Goal: Task Accomplishment & Management: Complete application form

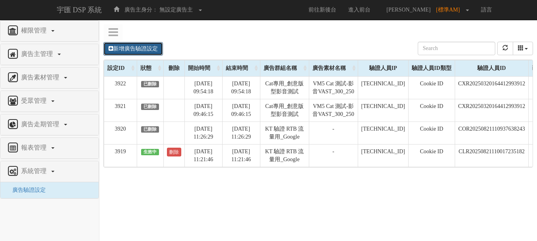
click at [149, 49] on link "新增廣告驗證設定" at bounding box center [133, 49] width 60 height 14
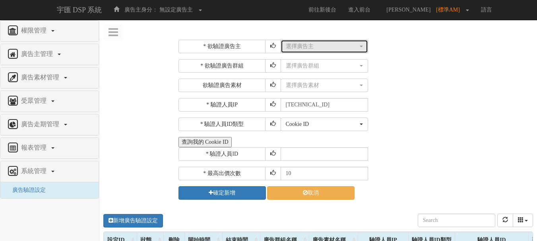
click at [309, 49] on div "選擇廣告主" at bounding box center [322, 47] width 72 height 8
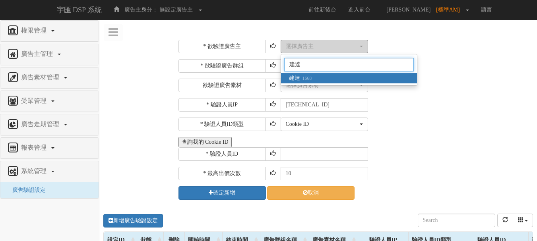
type input "建"
type input "建達"
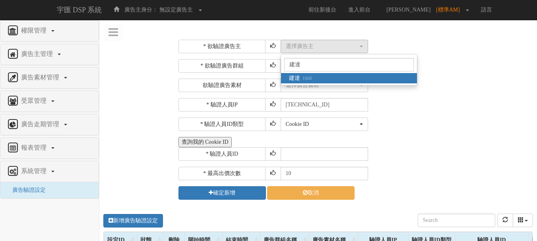
click at [330, 74] on link "建達 1668" at bounding box center [349, 78] width 136 height 10
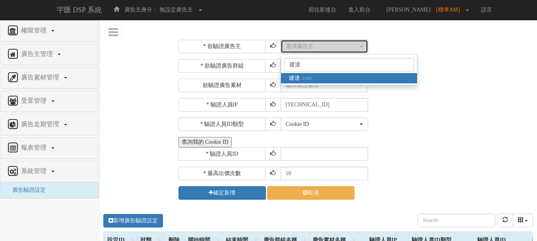
select select "1668"
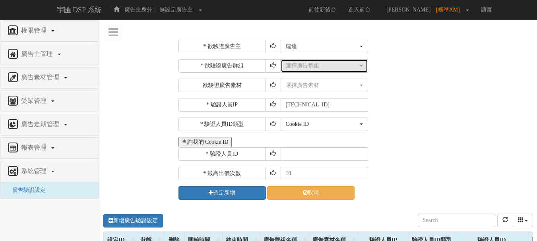
click at [329, 68] on div "選擇廣告群組" at bounding box center [322, 66] width 72 height 8
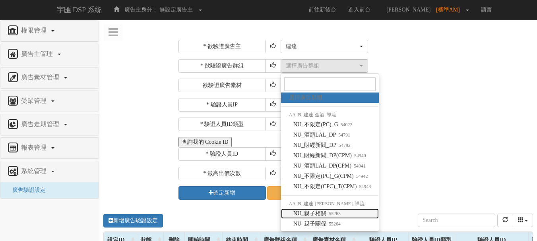
click at [332, 211] on small "55263" at bounding box center [333, 214] width 14 height 6
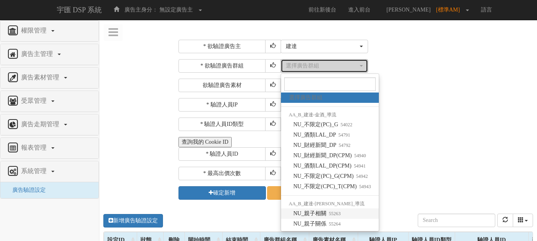
select select "55263"
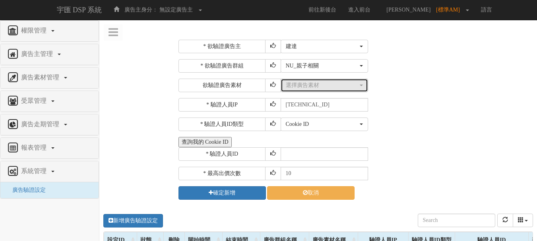
click at [337, 86] on div "選擇廣告素材" at bounding box center [322, 86] width 72 height 8
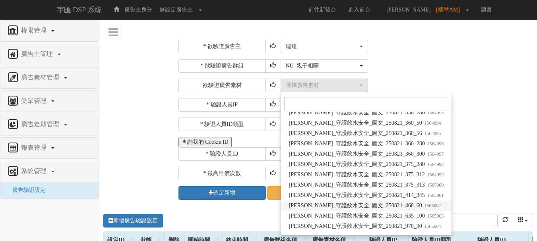
scroll to position [2926, 0]
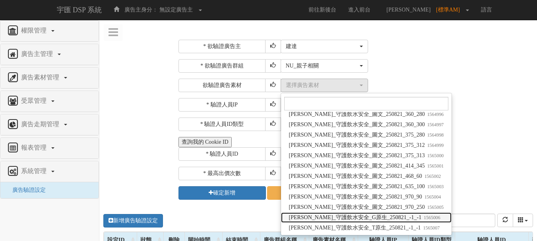
click at [368, 219] on span "[PERSON_NAME]_守護飲水安全_G原生_250821_-1_-1 1565006" at bounding box center [365, 218] width 152 height 8
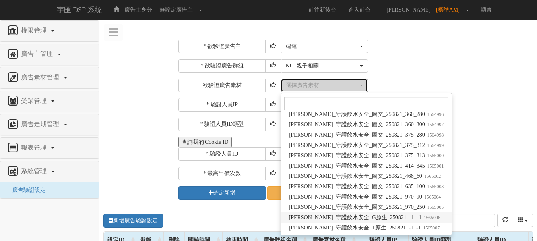
select select "1565006"
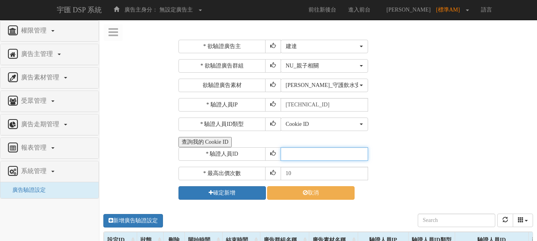
click at [305, 154] on input "text" at bounding box center [324, 155] width 87 height 14
type input "CER20250507102708866295"
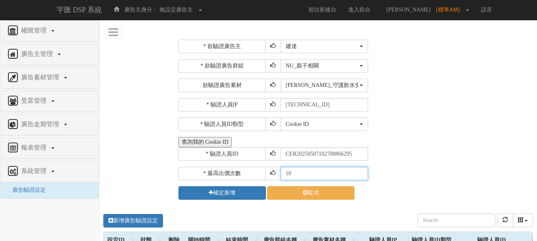
drag, startPoint x: 299, startPoint y: 170, endPoint x: 284, endPoint y: 171, distance: 16.0
click at [284, 171] on input "10" at bounding box center [324, 174] width 87 height 14
type input "30"
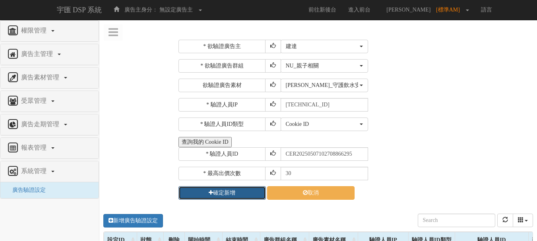
click at [246, 188] on button "確定新增" at bounding box center [222, 193] width 87 height 14
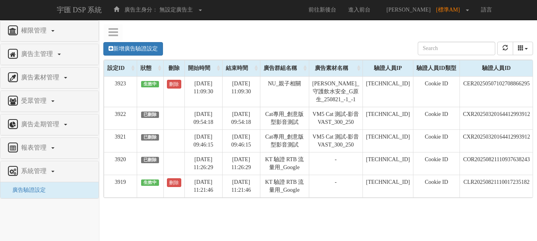
scroll to position [0, 78]
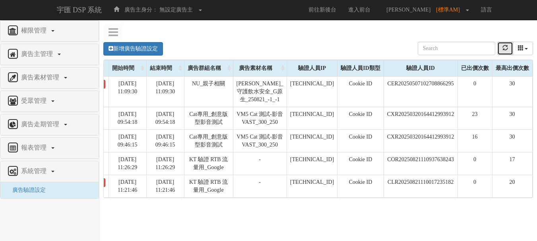
click at [501, 49] on button "refresh" at bounding box center [505, 49] width 16 height 14
click at [504, 47] on icon "refresh" at bounding box center [506, 48] width 6 height 6
click at [501, 52] on button "refresh" at bounding box center [505, 49] width 16 height 14
click at [132, 47] on link "新增廣告驗證設定" at bounding box center [133, 49] width 60 height 14
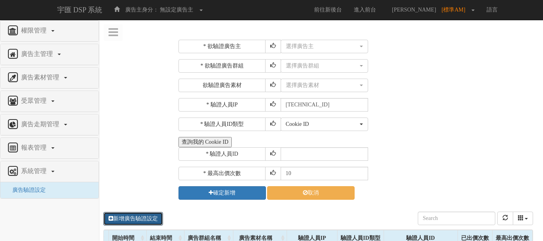
scroll to position [0, 72]
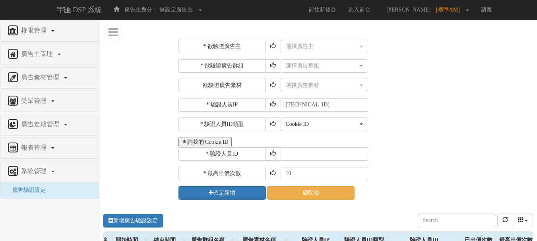
click at [227, 140] on button "查詢我的 Cookie ID" at bounding box center [205, 142] width 53 height 10
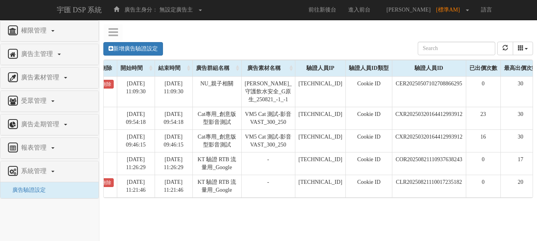
scroll to position [0, 78]
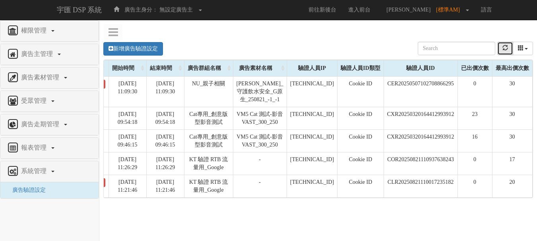
click at [505, 47] on icon "refresh" at bounding box center [506, 48] width 6 height 6
click at [502, 51] on button "refresh" at bounding box center [505, 49] width 16 height 14
click at [507, 51] on icon "refresh" at bounding box center [506, 48] width 6 height 6
click at [504, 47] on icon "refresh" at bounding box center [506, 48] width 6 height 6
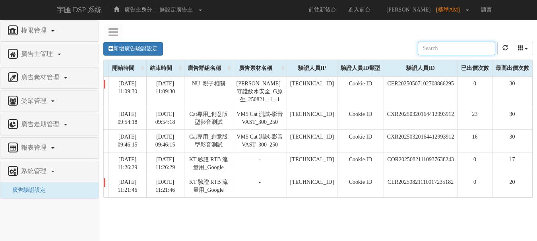
click at [241, 42] on div "新增廣告驗證設定 設定ID 狀態 刪除 開始時間 結束時間 廣告主ID 廣告主名稱 廣告走期ID 廣告走期名稱 廣告群組ID 廣告群組名稱 廣告素材 廣告素材…" at bounding box center [318, 49] width 430 height 22
click at [507, 47] on icon "refresh" at bounding box center [506, 48] width 6 height 6
drag, startPoint x: 366, startPoint y: 228, endPoint x: 249, endPoint y: 240, distance: 117.9
click at [366, 228] on div "新增廣告驗證設定 設定ID 狀態 刪除 開始時間 結束時間 廣告主ID 廣告主名稱 廣告走期ID 廣告走期名稱 廣告群組ID 廣告群組名稱 廣告素材 廣告素材…" at bounding box center [318, 153] width 438 height 239
click at [500, 49] on button "refresh" at bounding box center [505, 49] width 16 height 14
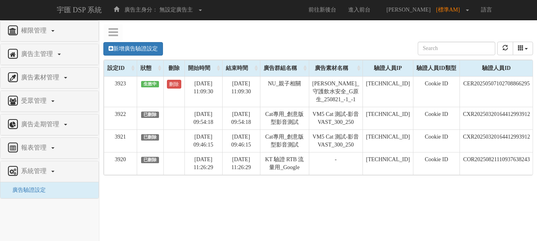
scroll to position [0, 78]
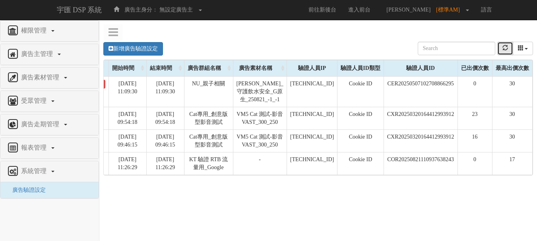
click at [504, 47] on icon "refresh" at bounding box center [506, 48] width 6 height 6
click at [501, 49] on button "refresh" at bounding box center [505, 49] width 16 height 14
click at [501, 52] on button "refresh" at bounding box center [505, 49] width 16 height 14
click at [504, 49] on icon "refresh" at bounding box center [506, 48] width 6 height 6
click at [503, 51] on icon "refresh" at bounding box center [506, 48] width 6 height 6
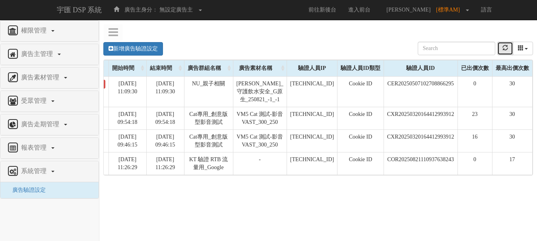
click at [503, 51] on icon "refresh" at bounding box center [506, 48] width 6 height 6
click at [502, 48] on button "refresh" at bounding box center [505, 49] width 16 height 14
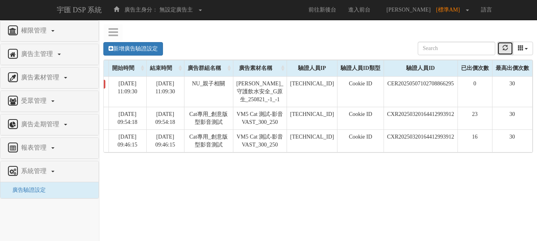
scroll to position [0, 78]
click at [502, 48] on button "refresh" at bounding box center [505, 49] width 16 height 14
click at [506, 48] on icon "refresh" at bounding box center [506, 48] width 6 height 6
click at [499, 47] on button "refresh" at bounding box center [505, 49] width 16 height 14
click at [499, 48] on button "refresh" at bounding box center [505, 49] width 16 height 14
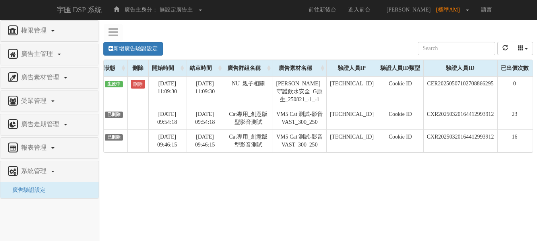
scroll to position [0, 78]
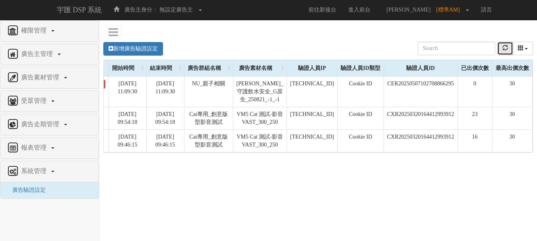
click at [511, 50] on button "refresh" at bounding box center [505, 49] width 16 height 14
click at [503, 49] on icon "refresh" at bounding box center [506, 48] width 6 height 6
click at [507, 50] on icon "refresh" at bounding box center [506, 48] width 6 height 6
click at [507, 49] on icon "refresh" at bounding box center [506, 48] width 6 height 6
click at [504, 47] on icon "refresh" at bounding box center [506, 48] width 6 height 6
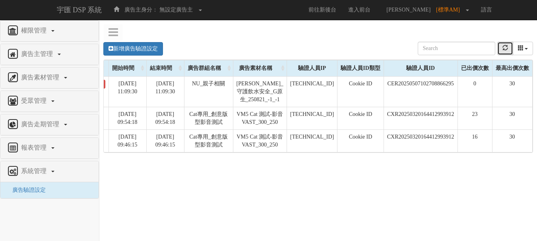
click at [504, 47] on icon "refresh" at bounding box center [506, 48] width 6 height 6
click at [108, 190] on div "新增廣告驗證設定 設定ID 狀態 刪除 開始時間 結束時間 廣告主ID 廣告主名稱 廣告走期ID 廣告走期名稱 廣告群組ID 廣告群組名稱 廣告素材 廣告素材…" at bounding box center [318, 153] width 438 height 239
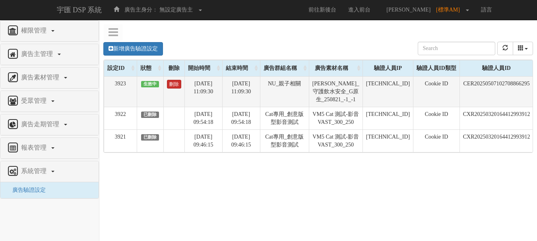
click at [176, 83] on link "刪除" at bounding box center [174, 84] width 14 height 9
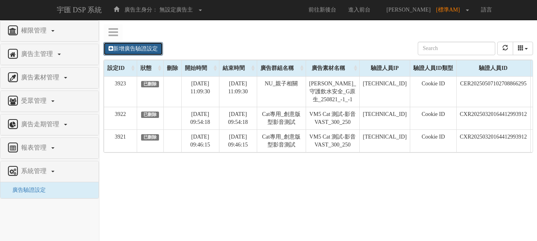
click at [155, 44] on link "新增廣告驗證設定" at bounding box center [133, 49] width 60 height 14
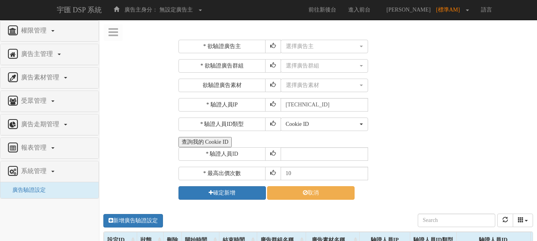
click at [301, 39] on div "* 欲驗證廣告主 選擇廣告主 特力+ 科技紫薇網 Momo 東森EHS Uniqlo EFShop 樂天 屈臣氏Watsons sinyi 信義房屋 S2_B…" at bounding box center [355, 120] width 365 height 172
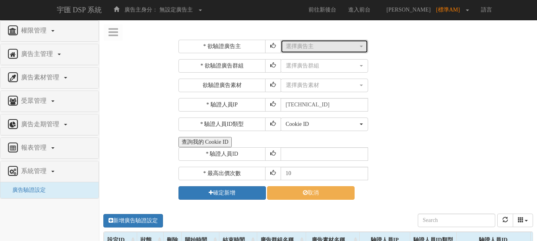
click at [302, 41] on button "選擇廣告主" at bounding box center [324, 47] width 87 height 14
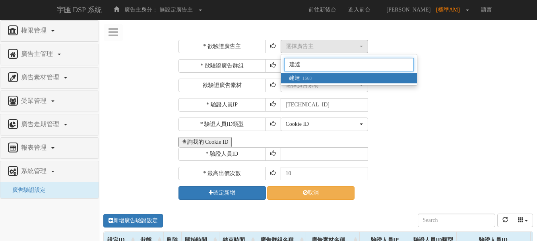
type input "建達"
click at [326, 77] on link "建達 1668" at bounding box center [349, 78] width 136 height 10
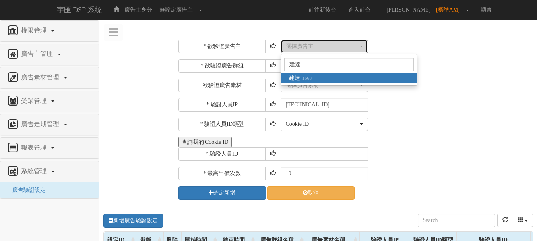
select select "1668"
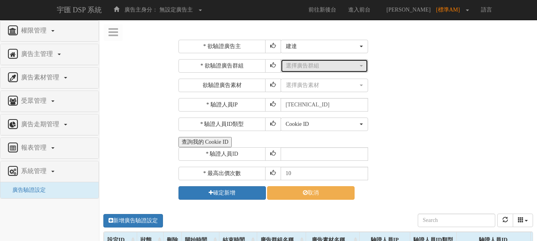
click at [322, 72] on button "選擇廣告群組" at bounding box center [324, 66] width 87 height 14
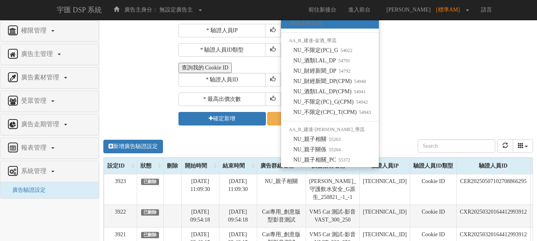
scroll to position [80, 0]
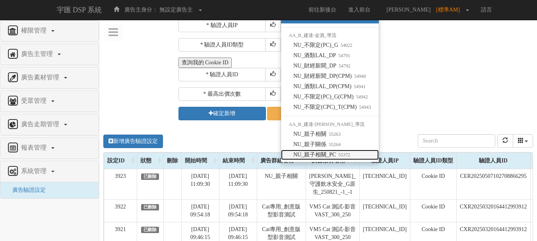
click at [341, 155] on small "55372" at bounding box center [343, 155] width 14 height 6
select select "55372"
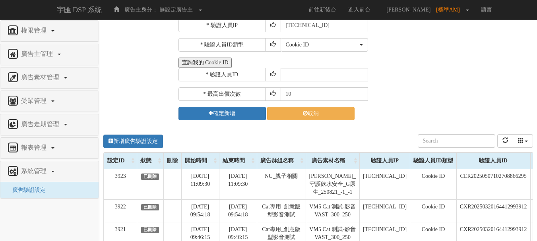
scroll to position [0, 0]
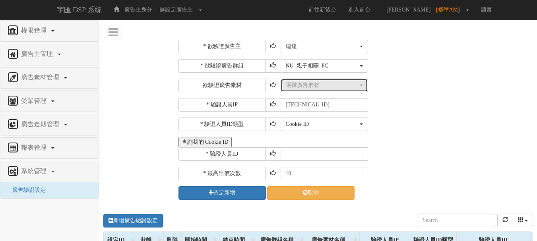
click at [319, 88] on div "選擇廣告素材" at bounding box center [322, 86] width 72 height 8
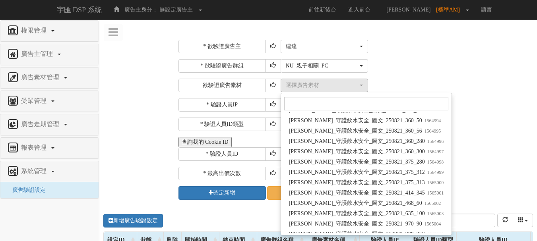
scroll to position [2926, 0]
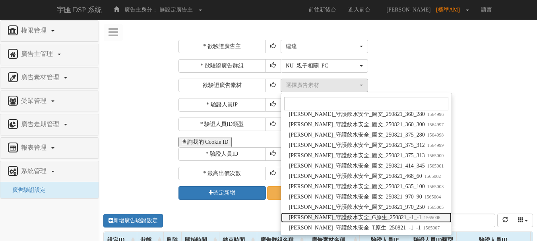
click at [380, 220] on span "[PERSON_NAME]_守護飲水安全_G原生_250821_-1_-1 1565006" at bounding box center [365, 218] width 152 height 8
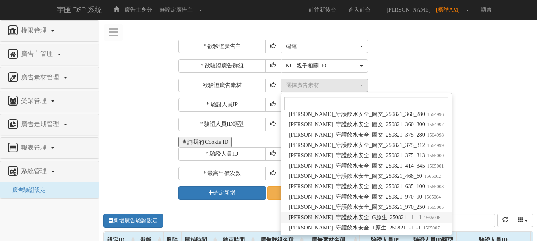
select select "1565006"
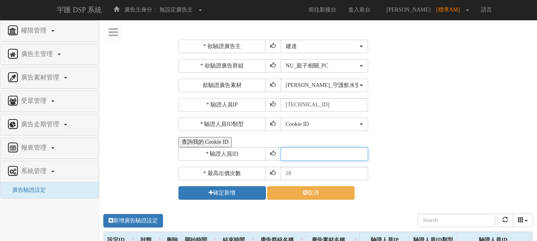
click at [317, 153] on input "text" at bounding box center [324, 155] width 87 height 14
type input "CER20250507102708866295"
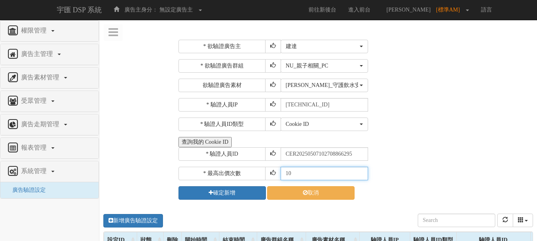
drag, startPoint x: 283, startPoint y: 167, endPoint x: 249, endPoint y: 159, distance: 35.4
click at [252, 161] on div "* 欲驗證廣告主 選擇廣告主 特力+ 科技紫薇網 Momo 東森EHS Uniqlo EFShop 樂天 屈臣氏Watsons sinyi 信義房屋 S2_B…" at bounding box center [355, 120] width 353 height 160
type input "30"
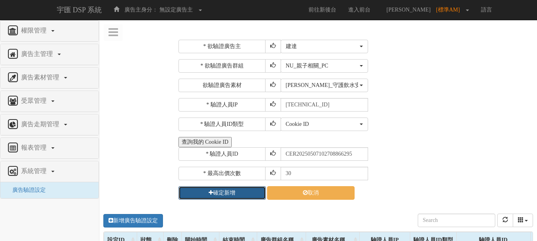
click at [256, 196] on button "確定新增" at bounding box center [222, 193] width 87 height 14
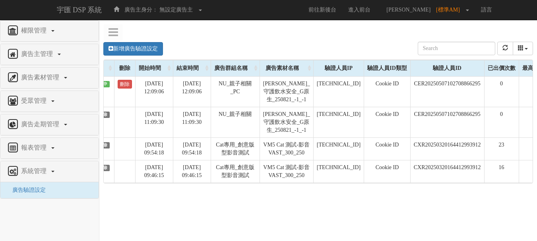
scroll to position [0, 78]
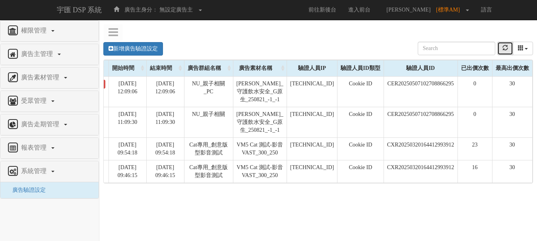
click at [507, 49] on icon "refresh" at bounding box center [506, 48] width 6 height 6
click at [501, 51] on button "refresh" at bounding box center [505, 49] width 16 height 14
click at [506, 51] on icon "refresh" at bounding box center [506, 48] width 6 height 6
click at [505, 51] on icon "refresh" at bounding box center [506, 48] width 6 height 6
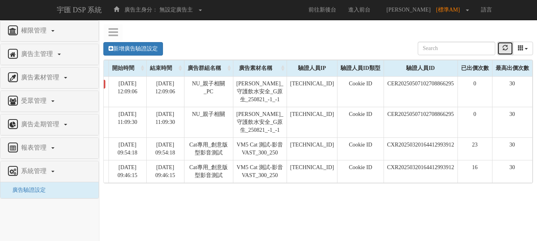
click at [505, 51] on icon "refresh" at bounding box center [506, 48] width 6 height 6
click at [509, 51] on button "refresh" at bounding box center [505, 49] width 16 height 14
click at [510, 49] on button "refresh" at bounding box center [505, 49] width 16 height 14
